Goal: Transaction & Acquisition: Purchase product/service

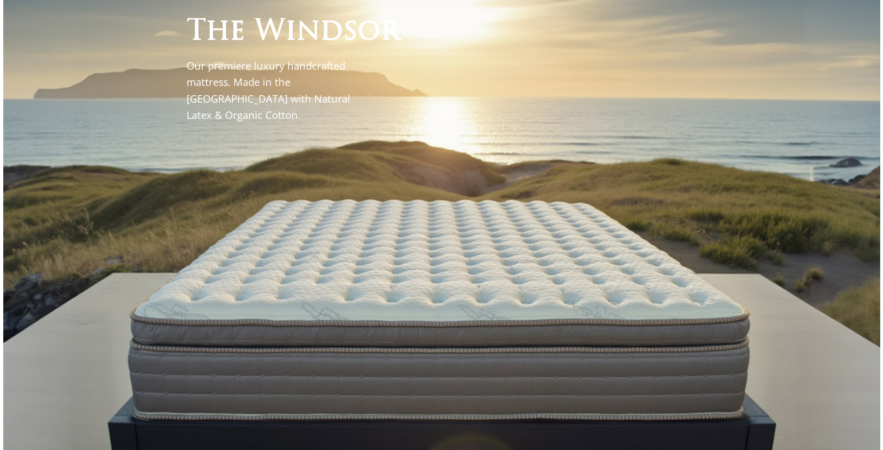
scroll to position [186, 0]
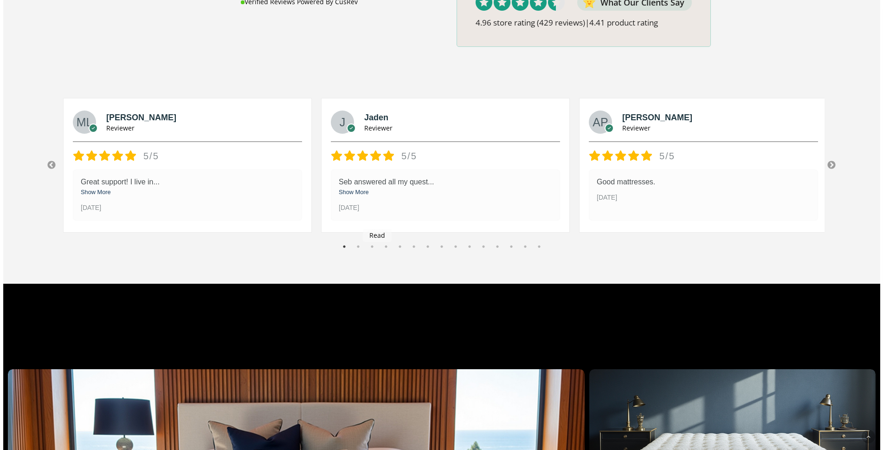
scroll to position [1577, 0]
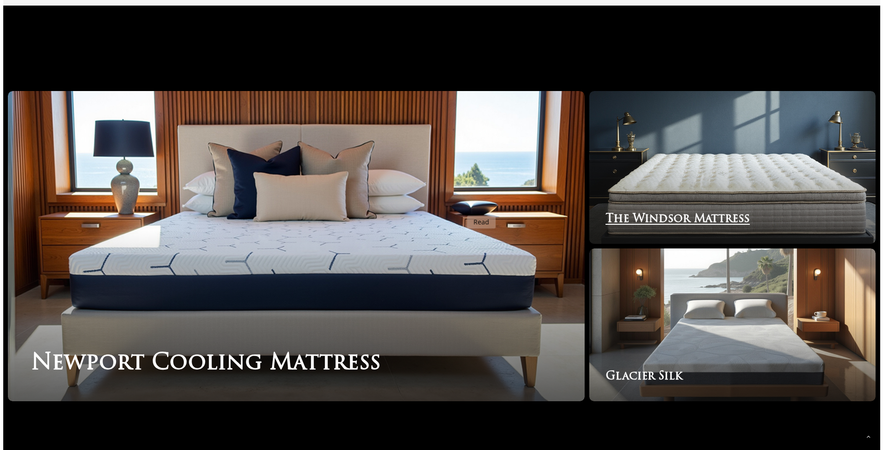
click at [788, 167] on link "The Windsor Mattress" at bounding box center [732, 167] width 286 height 153
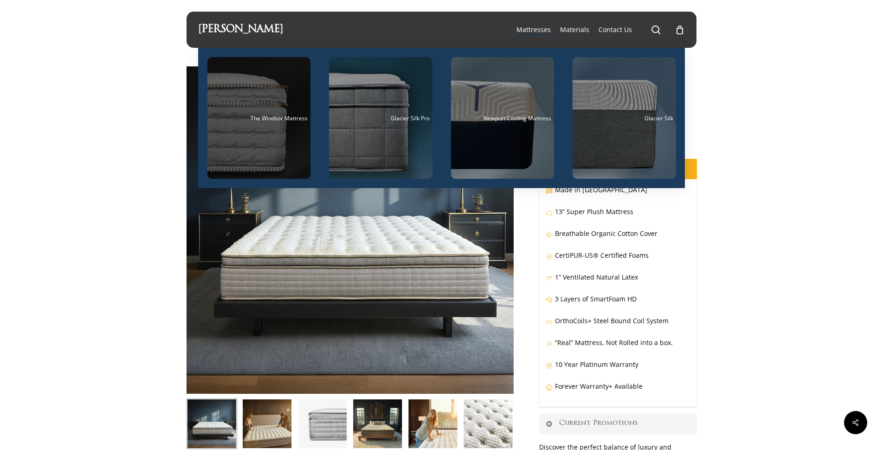
click at [261, 122] on div "Main Menu" at bounding box center [258, 118] width 103 height 122
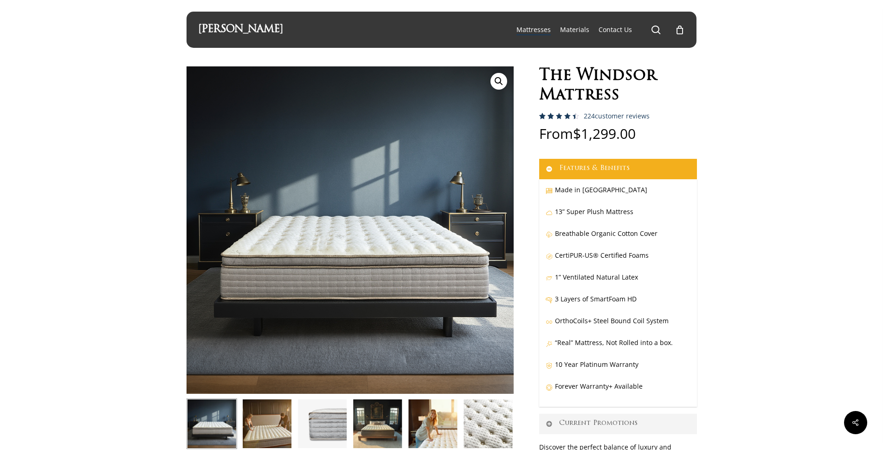
scroll to position [3, 0]
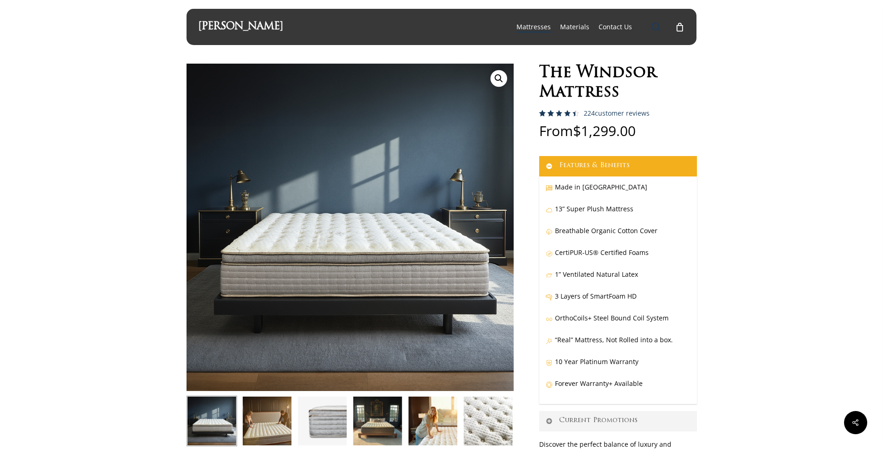
click at [656, 30] on span "Main Menu" at bounding box center [655, 26] width 9 height 9
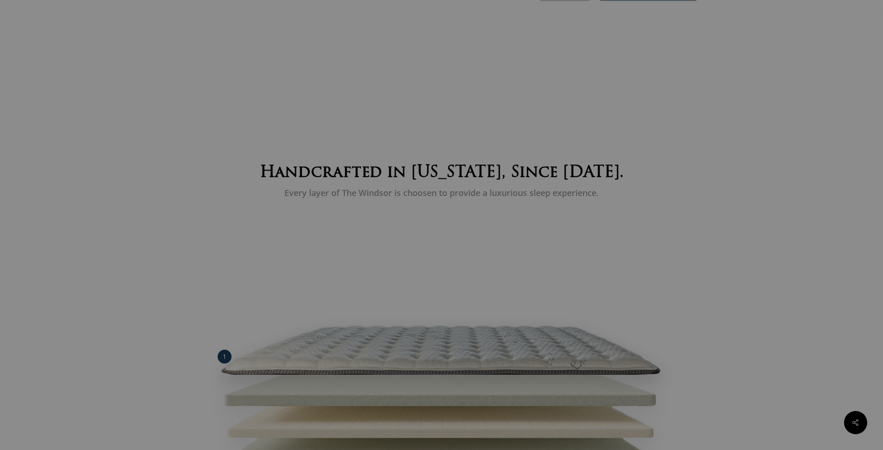
scroll to position [928, 0]
